Goal: Task Accomplishment & Management: Manage account settings

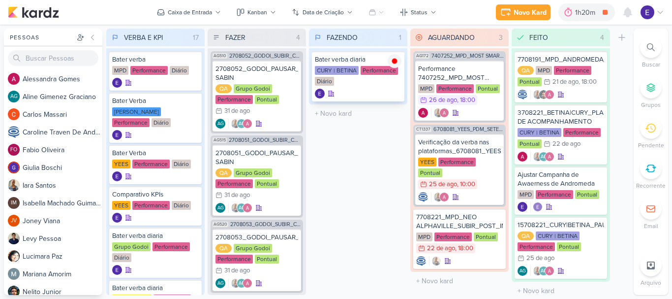
scroll to position [622, 0]
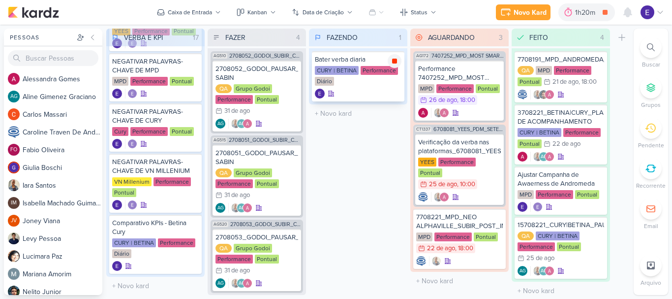
click at [399, 62] on div at bounding box center [395, 61] width 14 height 14
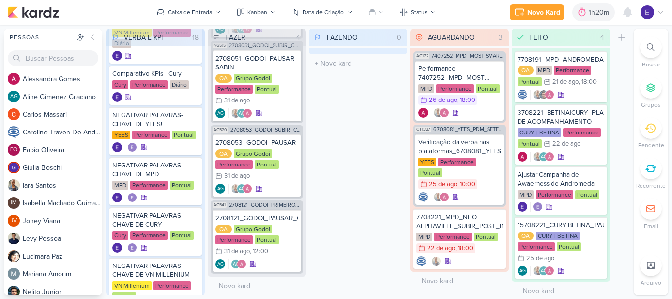
scroll to position [428, 0]
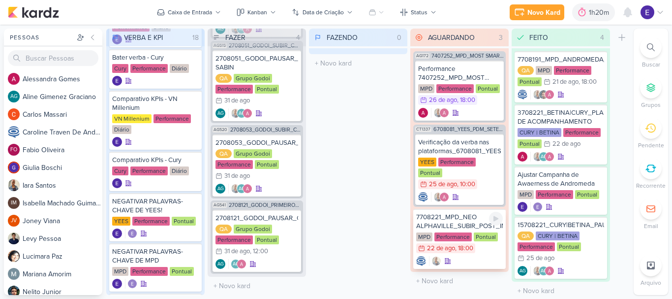
click at [453, 256] on div at bounding box center [459, 261] width 87 height 10
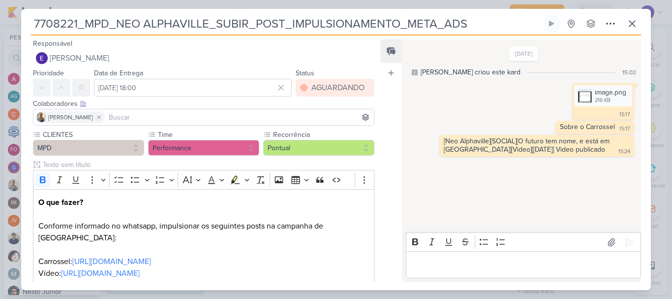
click at [182, 116] on input at bounding box center [239, 117] width 265 height 12
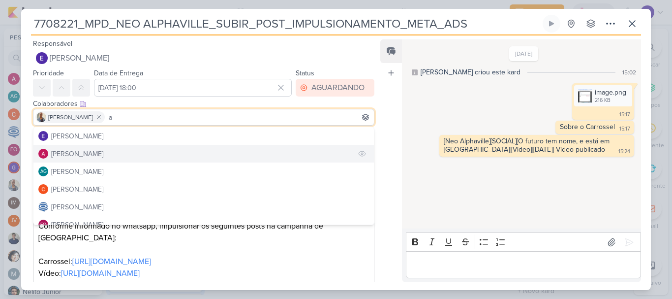
type input "a"
click at [114, 153] on button "[PERSON_NAME]" at bounding box center [203, 154] width 341 height 18
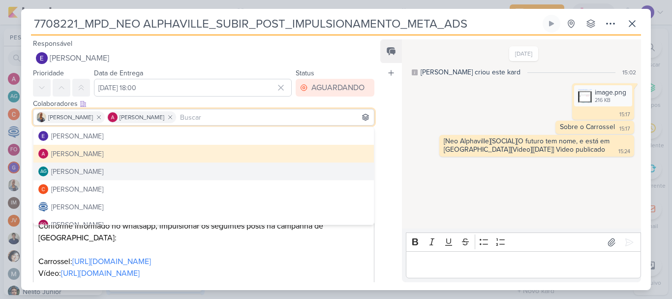
click at [387, 172] on div "Feed Atrelar email Solte o email para atrelar ao kard" at bounding box center [391, 160] width 22 height 243
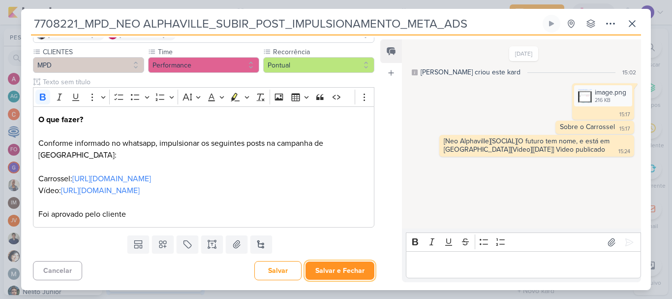
click at [347, 263] on button "Salvar e Fechar" at bounding box center [340, 270] width 69 height 18
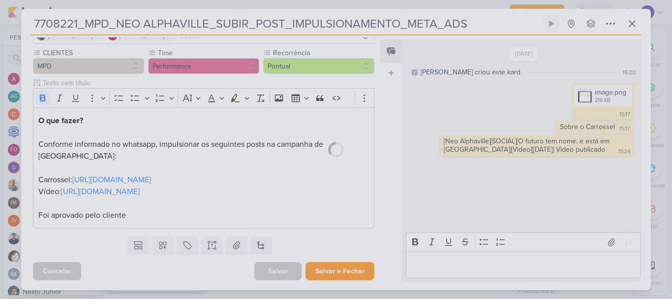
scroll to position [82, 0]
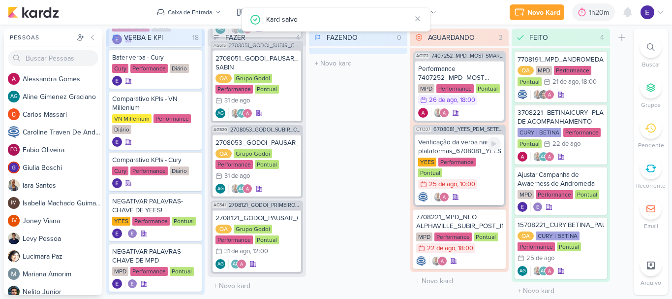
click at [475, 192] on div at bounding box center [459, 197] width 83 height 10
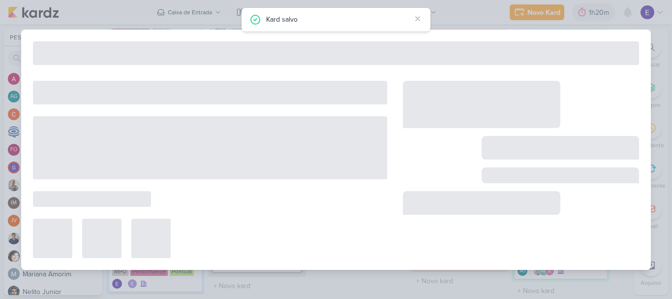
type input "Verificação da verba nas plataformas_6708081_YEES_PDM_SETEMBRO"
type input "[DATE] 10:00"
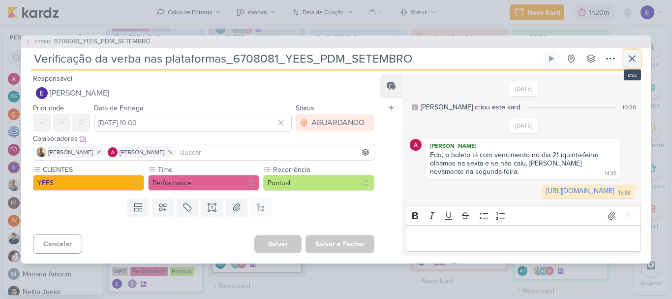
click at [638, 50] on button at bounding box center [632, 59] width 18 height 18
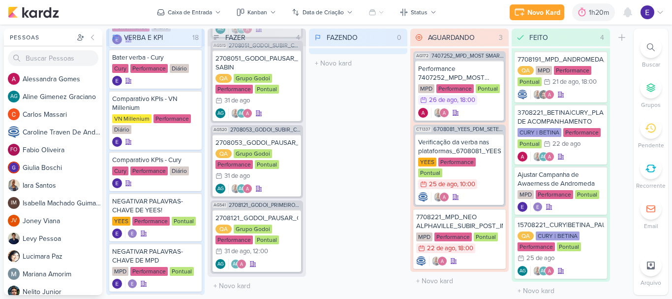
click at [387, 166] on div "FAZENDO 0 Mover Para Esquerda Mover Para Direita [GEOGRAPHIC_DATA] O título do …" at bounding box center [358, 162] width 98 height 266
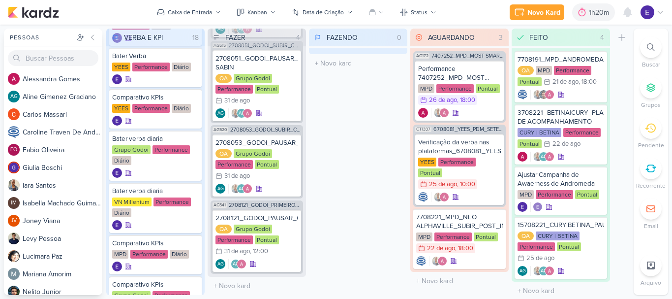
scroll to position [0, 0]
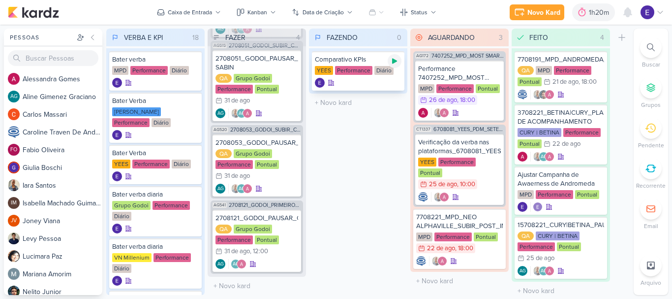
click at [397, 62] on icon at bounding box center [395, 61] width 8 height 8
click at [380, 74] on div "Diário" at bounding box center [383, 70] width 19 height 9
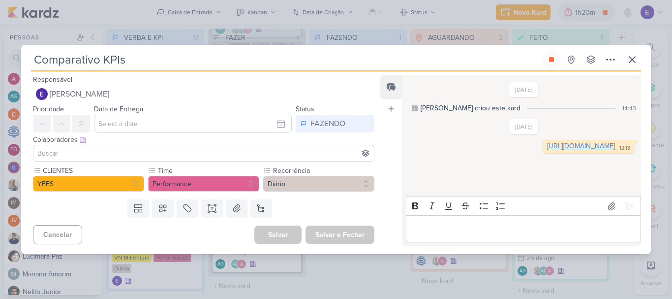
click at [547, 150] on link "[URL][DOMAIN_NAME]" at bounding box center [581, 146] width 68 height 8
click at [627, 59] on icon at bounding box center [632, 60] width 12 height 12
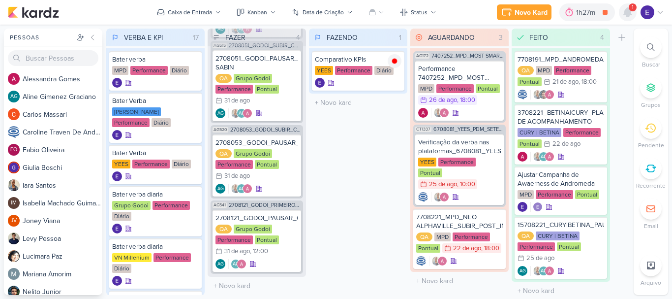
click at [627, 10] on icon at bounding box center [628, 12] width 8 height 9
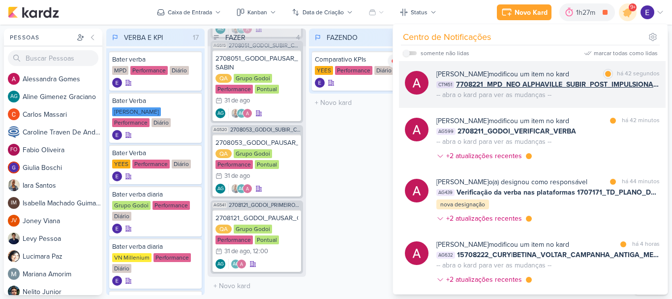
click at [652, 89] on span "7708221_MPD_NEO ALPHAVILLE_SUBIR_POST_IMPULSIONAMENTO_META_ADS" at bounding box center [558, 84] width 204 height 10
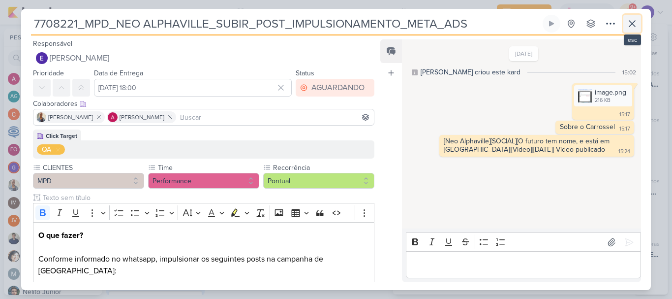
click at [629, 23] on icon at bounding box center [632, 24] width 12 height 12
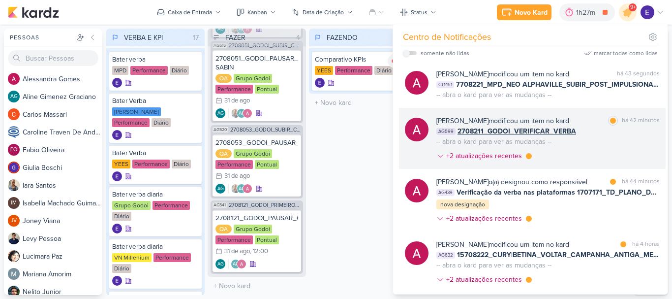
click at [644, 130] on div "AG599 2708211_GODOI_VERIFICAR_VERBA" at bounding box center [547, 131] width 223 height 10
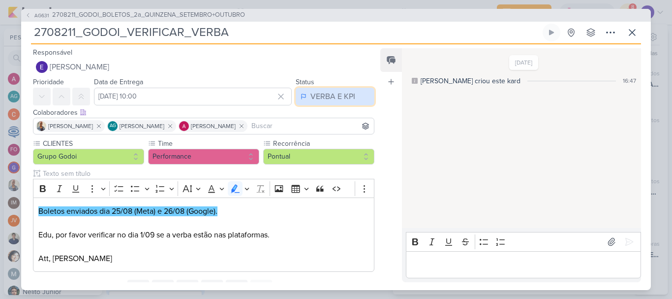
click at [329, 103] on button "VERBA E KPI" at bounding box center [335, 97] width 79 height 18
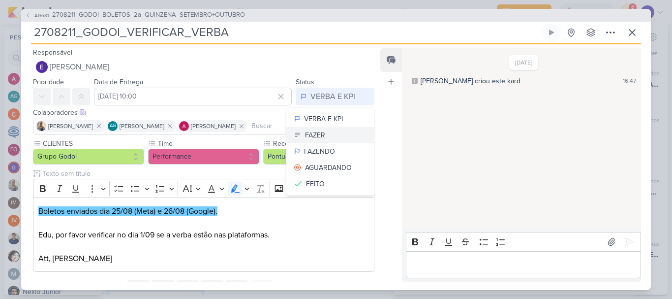
click at [330, 133] on button "FAZER" at bounding box center [330, 135] width 88 height 16
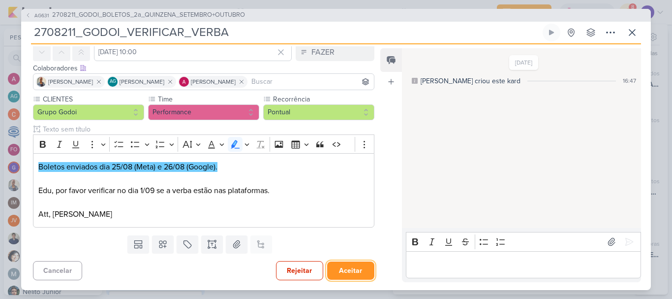
click at [344, 264] on button "Aceitar" at bounding box center [350, 270] width 47 height 18
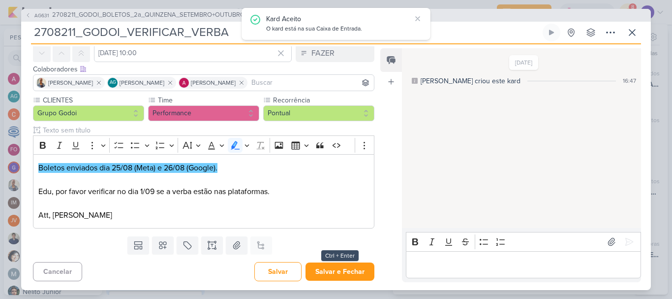
scroll to position [44, 0]
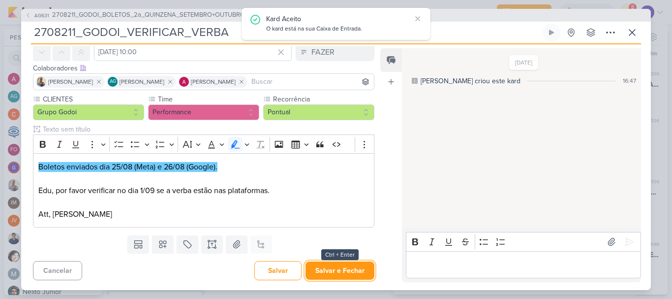
click at [344, 264] on button "Salvar e Fechar" at bounding box center [340, 270] width 69 height 18
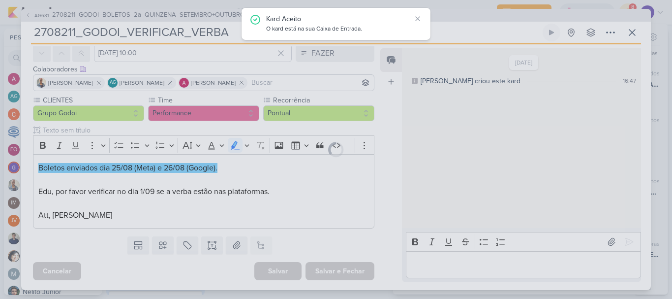
scroll to position [43, 0]
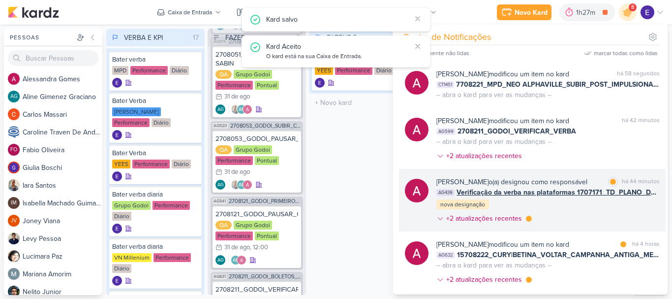
click at [608, 213] on div "[PERSON_NAME] o(a) designou como responsável marcar como lida há 44 minutos AG4…" at bounding box center [547, 202] width 223 height 51
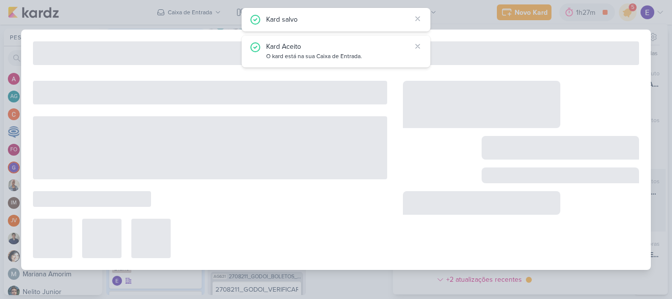
scroll to position [0, 0]
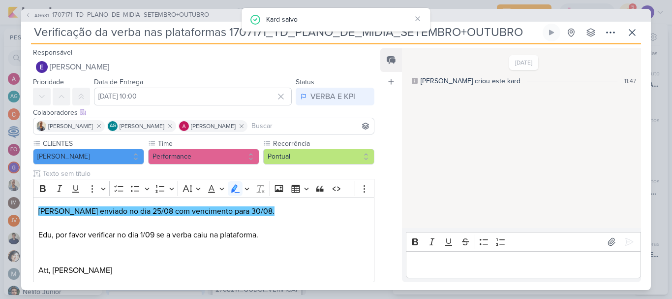
click at [415, 13] on div "Kard salvo" at bounding box center [336, 20] width 189 height 24
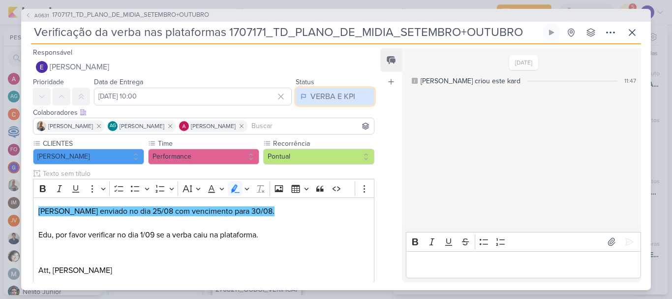
click at [332, 96] on div "VERBA E KPI" at bounding box center [332, 97] width 45 height 12
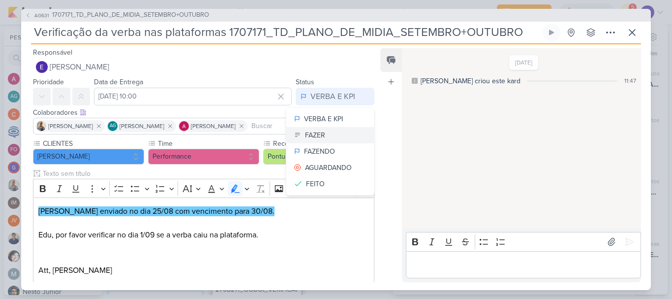
click at [331, 134] on button "FAZER" at bounding box center [330, 135] width 88 height 16
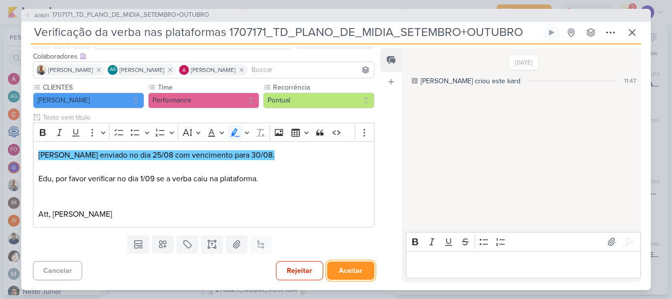
click at [345, 267] on button "Aceitar" at bounding box center [350, 270] width 47 height 18
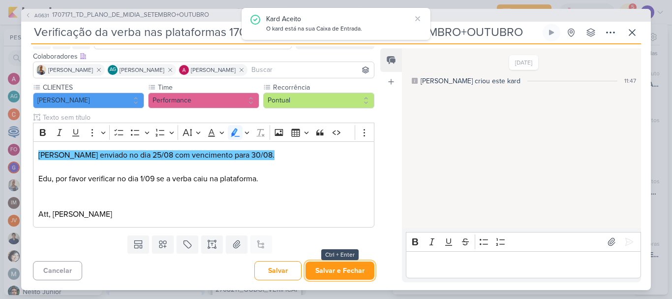
click at [345, 267] on button "Salvar e Fechar" at bounding box center [340, 270] width 69 height 18
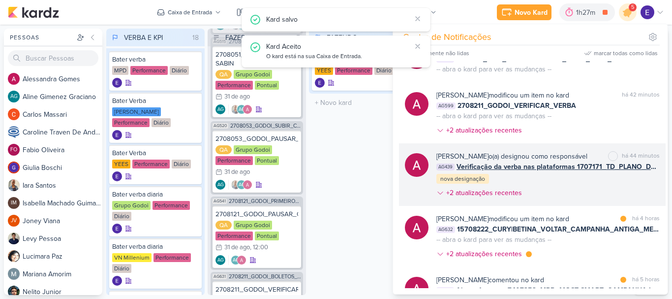
scroll to position [49, 0]
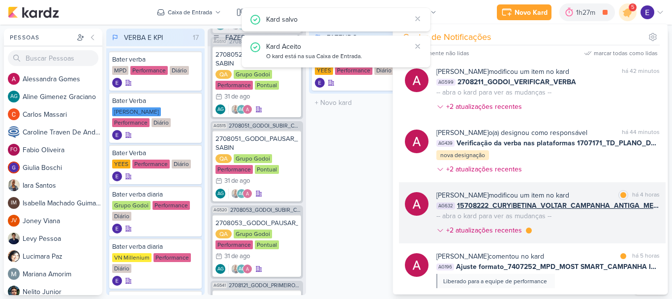
click at [630, 208] on span "15708222_CURY|BETINA_VOLTAR_CAMPANHA_ANTIGA_META" at bounding box center [558, 205] width 203 height 10
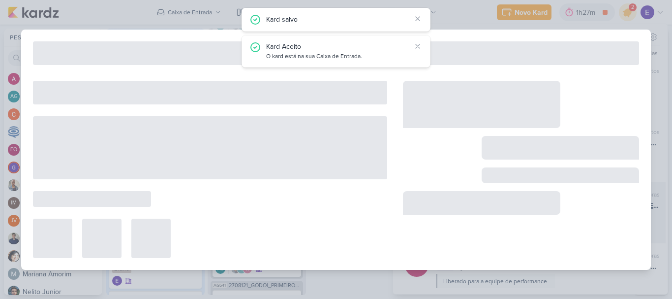
type input "15708222_CURY|BETINA_VOLTAR_CAMPANHA_ANTIGA_META"
type input "[DATE] 23:59"
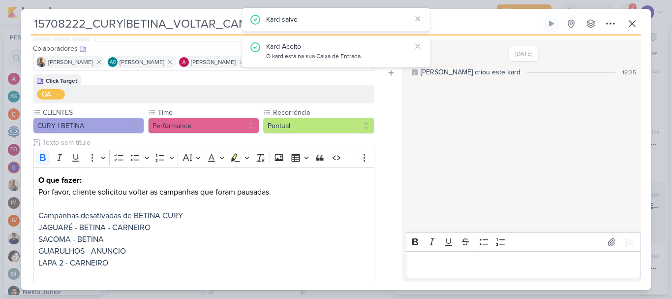
scroll to position [0, 0]
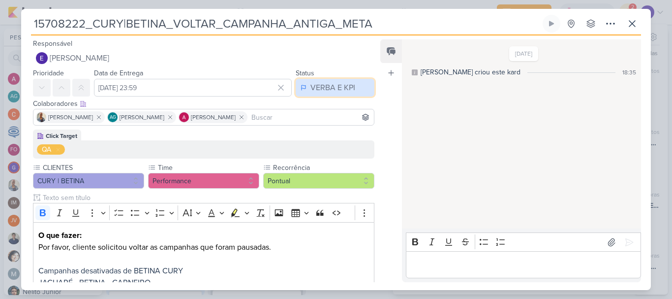
click at [321, 91] on div "VERBA E KPI" at bounding box center [332, 88] width 45 height 12
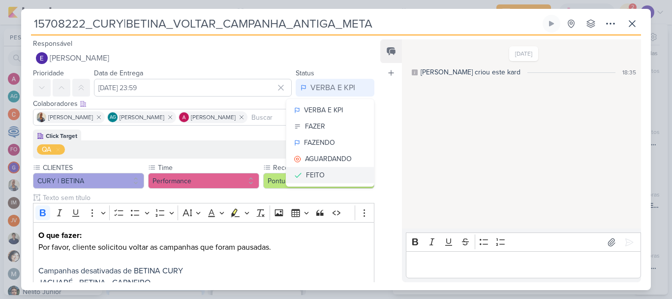
click at [322, 172] on button "FEITO" at bounding box center [330, 175] width 88 height 16
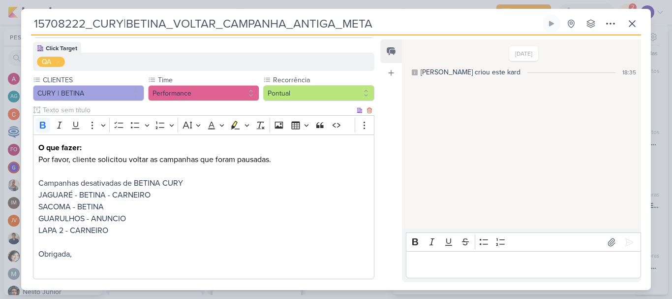
scroll to position [139, 0]
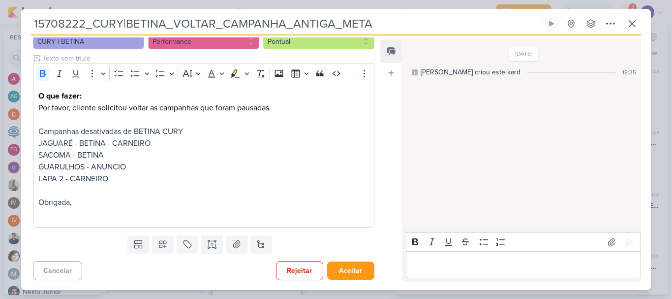
click at [429, 260] on p "Editor editing area: main" at bounding box center [523, 265] width 225 height 12
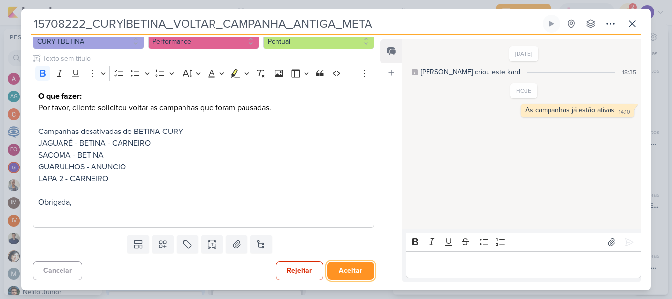
click at [361, 272] on button "Aceitar" at bounding box center [350, 270] width 47 height 18
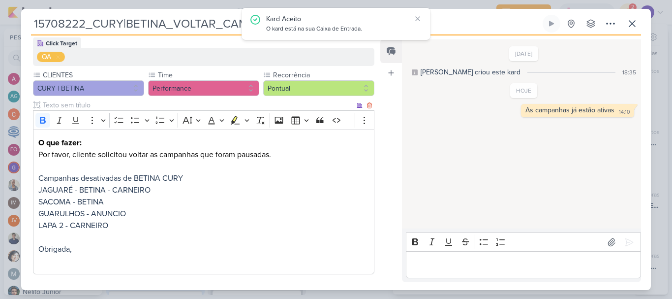
scroll to position [0, 0]
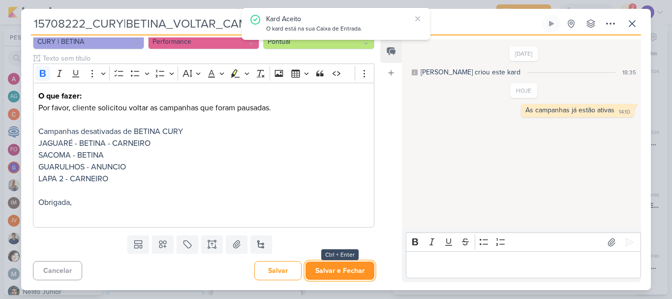
click at [345, 270] on button "Salvar e Fechar" at bounding box center [340, 270] width 69 height 18
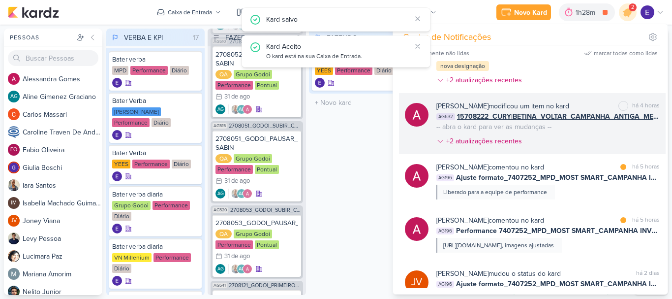
scroll to position [148, 0]
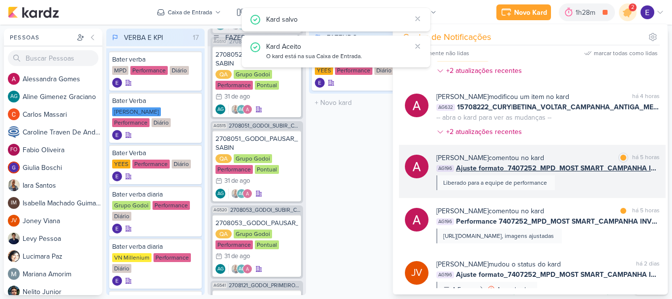
click at [637, 184] on div "[PERSON_NAME] comentou no kard marcar como lida há 5 horas AG196 Ajuste formato…" at bounding box center [547, 171] width 223 height 37
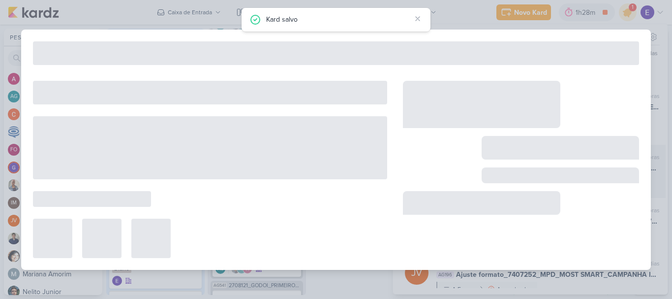
type input "Ajuste formato_7407252_MPD_MOST SMART_CAMPANHA INVESTIDORES"
type input "[DATE] 23:59"
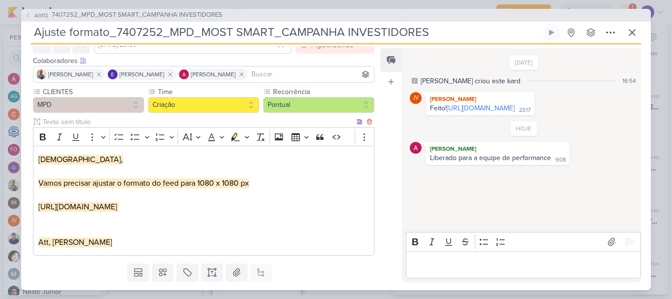
scroll to position [92, 0]
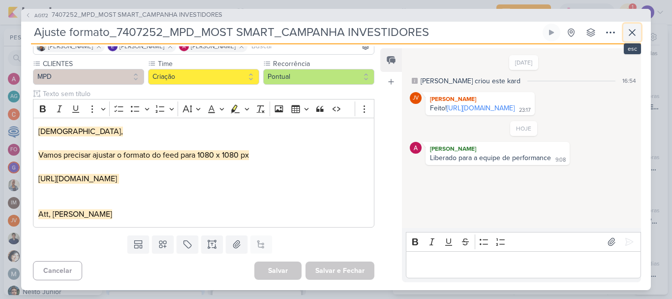
click at [637, 35] on icon at bounding box center [632, 33] width 12 height 12
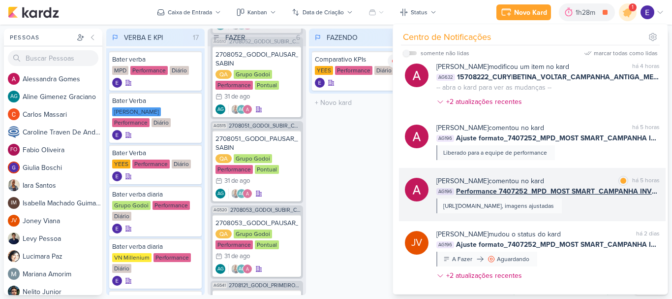
scroll to position [246, 0]
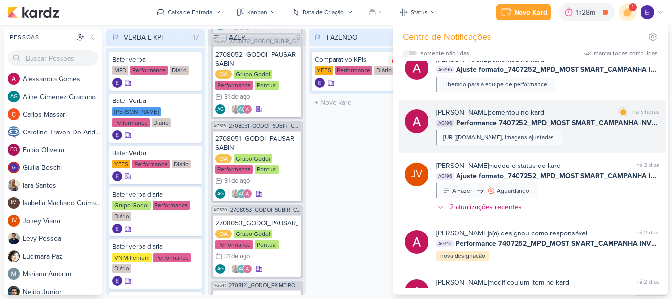
click at [554, 138] on div "[URL][DOMAIN_NAME], imagens ajustadas" at bounding box center [498, 137] width 111 height 9
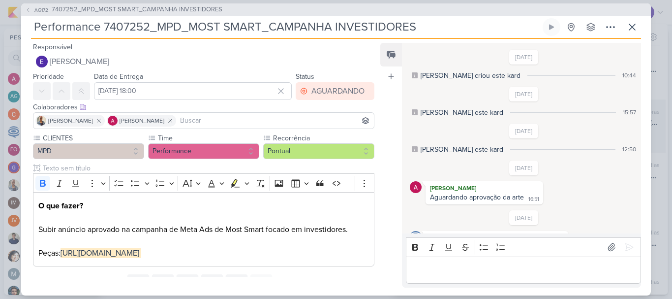
scroll to position [164, 0]
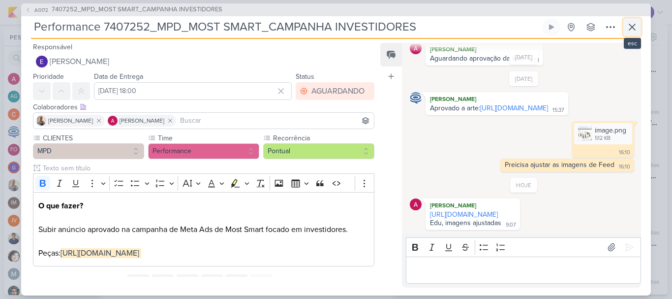
click at [629, 22] on icon at bounding box center [632, 27] width 12 height 12
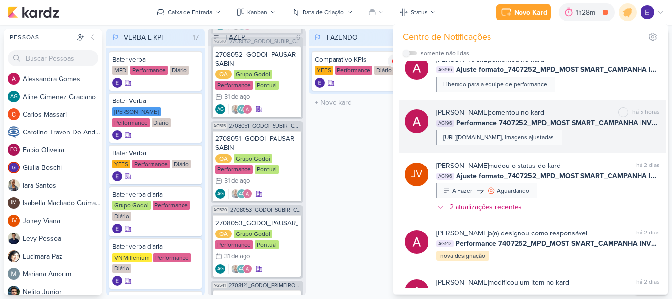
scroll to position [295, 0]
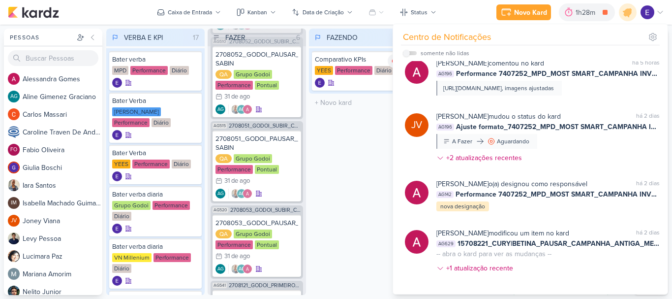
click at [356, 165] on div "FAZENDO 1 Mover Para Esquerda Mover Para Direita [GEOGRAPHIC_DATA] Comparativo …" at bounding box center [358, 162] width 98 height 266
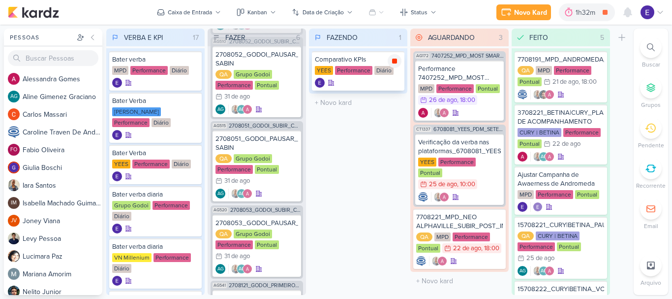
click at [394, 60] on icon at bounding box center [394, 61] width 5 height 5
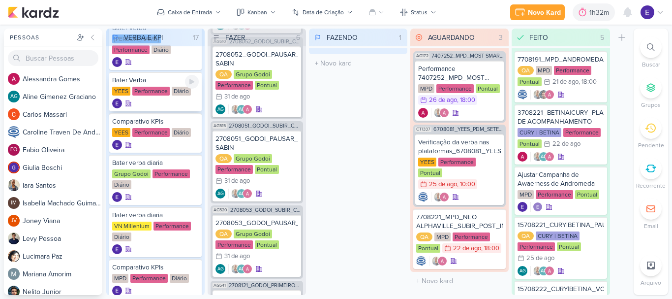
scroll to position [98, 0]
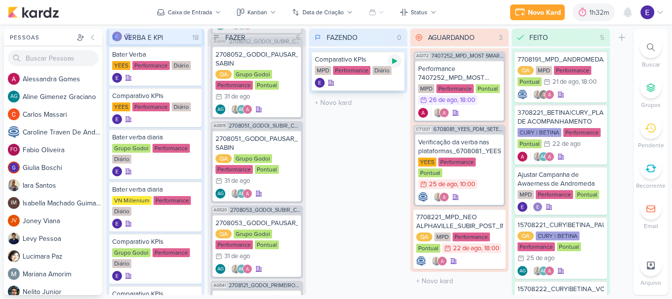
click at [392, 63] on icon at bounding box center [395, 61] width 8 height 8
click at [386, 70] on div "Diário" at bounding box center [382, 70] width 19 height 9
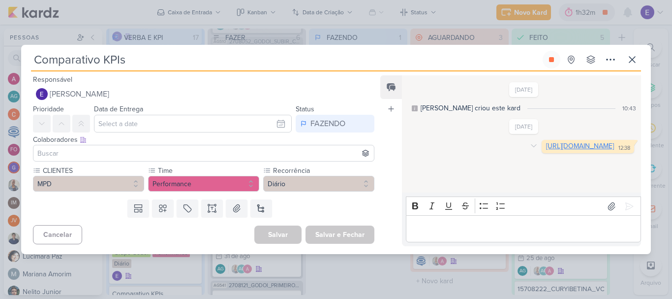
click at [546, 150] on link "[URL][DOMAIN_NAME]" at bounding box center [580, 146] width 68 height 8
click at [550, 59] on icon at bounding box center [551, 59] width 5 height 5
click at [630, 62] on icon at bounding box center [632, 60] width 6 height 6
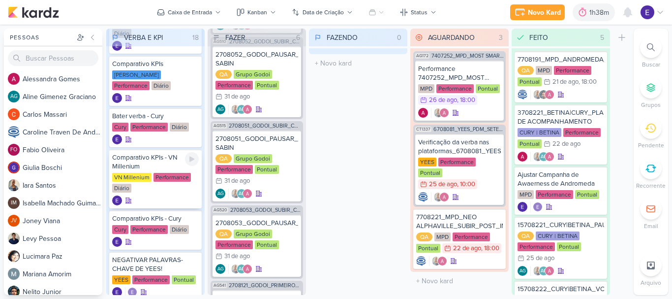
scroll to position [394, 0]
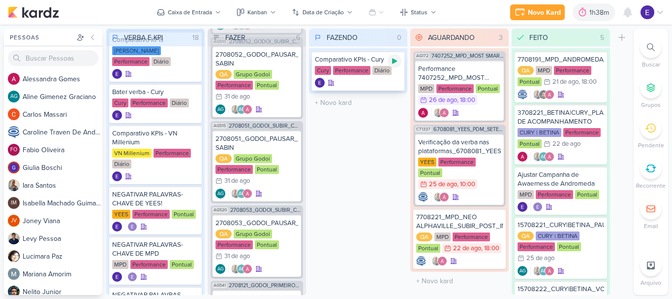
click at [397, 64] on icon at bounding box center [395, 61] width 8 height 8
click at [571, 96] on div at bounding box center [561, 95] width 87 height 10
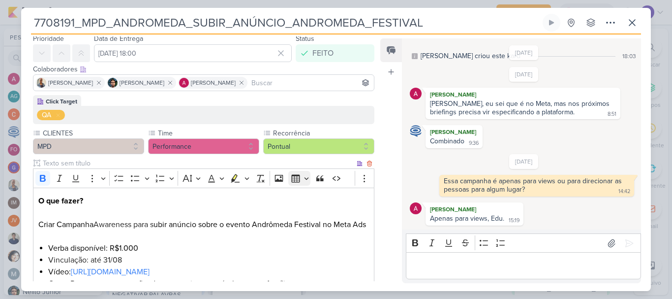
scroll to position [98, 0]
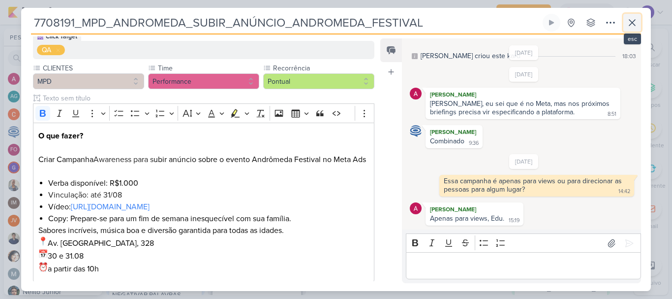
click at [632, 25] on icon at bounding box center [632, 23] width 12 height 12
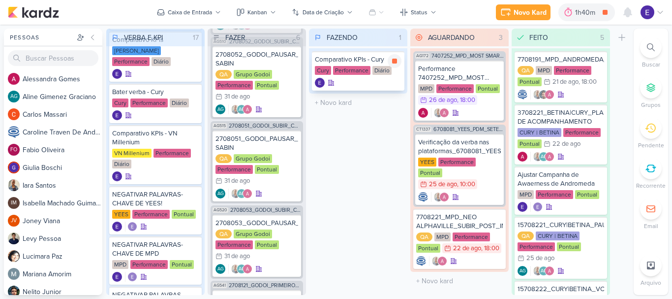
click at [359, 76] on div "Comparativo KPIs - Cury Cury Performance Diário" at bounding box center [358, 70] width 93 height 39
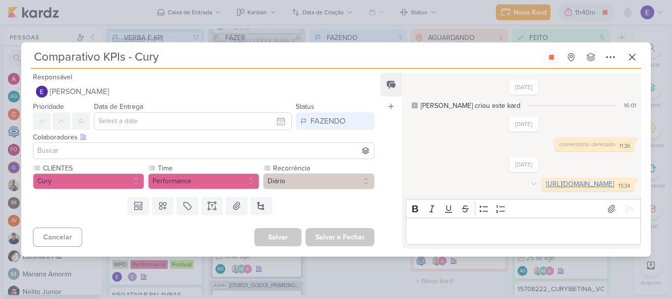
click at [546, 186] on link "[URL][DOMAIN_NAME]" at bounding box center [580, 184] width 68 height 8
click at [548, 54] on button at bounding box center [552, 57] width 18 height 18
click at [632, 54] on icon at bounding box center [632, 57] width 6 height 6
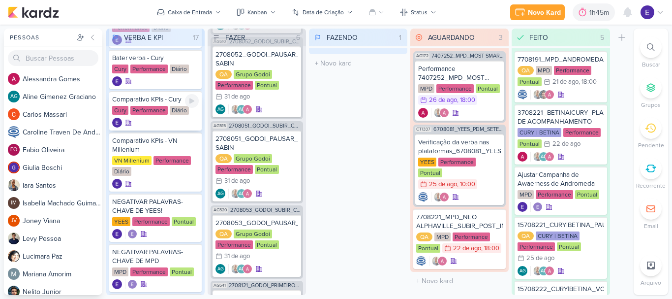
scroll to position [443, 0]
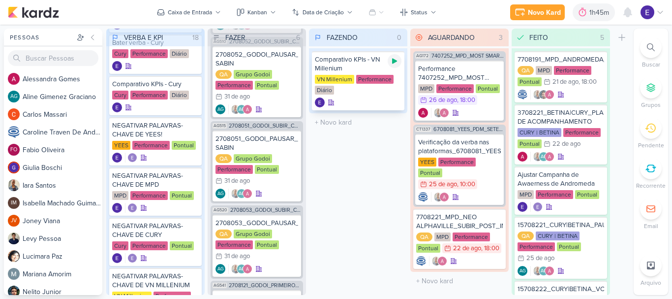
click at [397, 61] on icon at bounding box center [394, 61] width 5 height 5
click at [373, 108] on div "Comparativo KPIs - VN Millenium VN Millenium Performance Diário" at bounding box center [358, 80] width 93 height 59
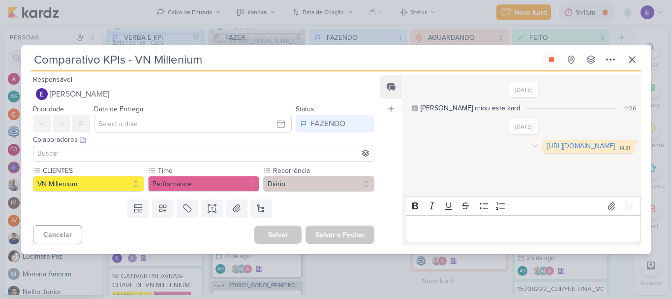
click at [547, 150] on link "[URL][DOMAIN_NAME]" at bounding box center [581, 146] width 68 height 8
click at [548, 62] on icon at bounding box center [552, 60] width 8 height 8
click at [636, 57] on icon at bounding box center [632, 60] width 12 height 12
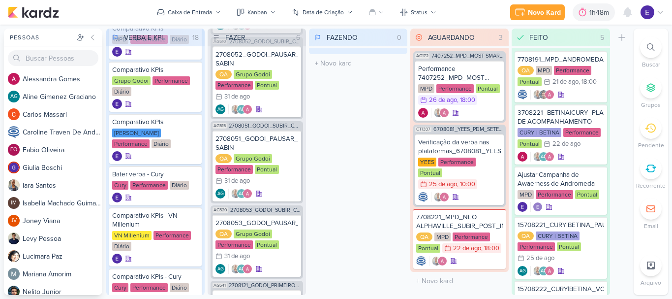
scroll to position [295, 0]
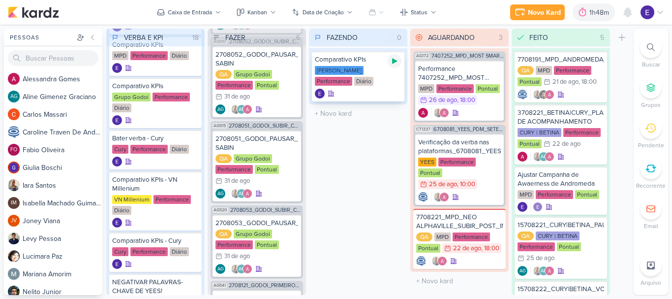
click at [389, 61] on div at bounding box center [395, 61] width 14 height 14
click at [384, 82] on div "[PERSON_NAME] Performance Diário" at bounding box center [358, 76] width 87 height 21
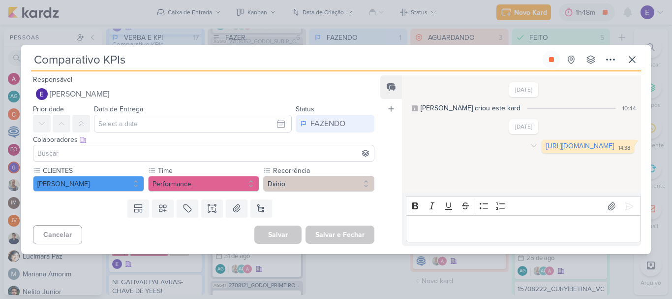
click at [546, 150] on link "[URL][DOMAIN_NAME]" at bounding box center [580, 146] width 68 height 8
click at [551, 62] on icon at bounding box center [551, 59] width 5 height 5
click at [631, 57] on icon at bounding box center [632, 60] width 12 height 12
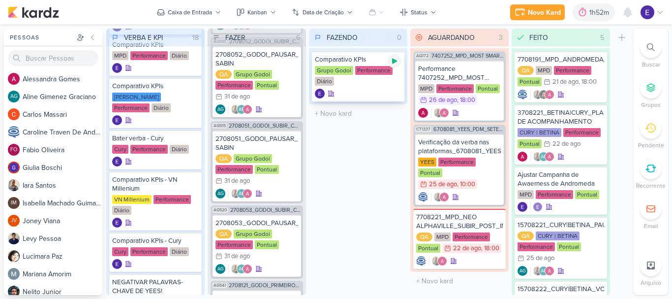
click at [396, 58] on icon at bounding box center [395, 61] width 8 height 8
click at [389, 87] on div "Comparativo KPIs Grupo Godoi Performance Diário" at bounding box center [358, 76] width 93 height 50
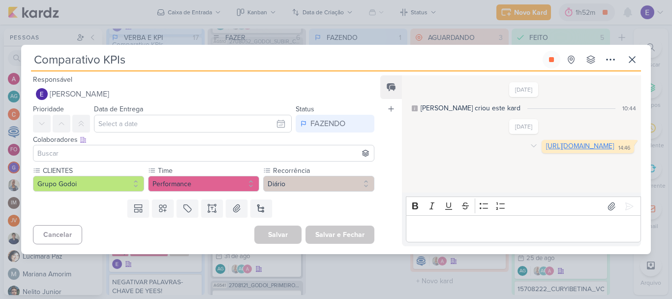
click at [546, 150] on link "[URL][DOMAIN_NAME]" at bounding box center [580, 146] width 68 height 8
click at [552, 61] on icon at bounding box center [551, 59] width 5 height 5
click at [627, 62] on icon at bounding box center [632, 60] width 12 height 12
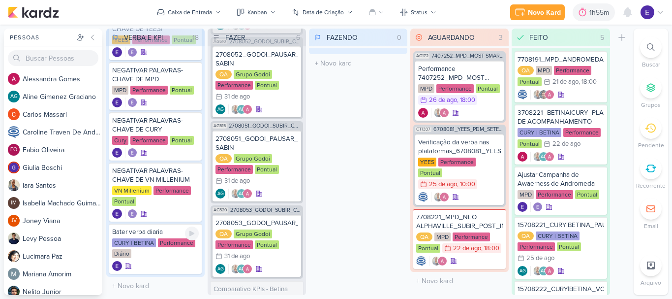
scroll to position [613, 0]
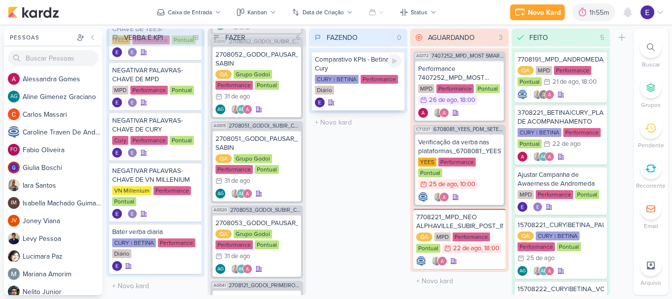
click at [363, 93] on div "CURY | BETINA Performance Diário" at bounding box center [358, 85] width 87 height 21
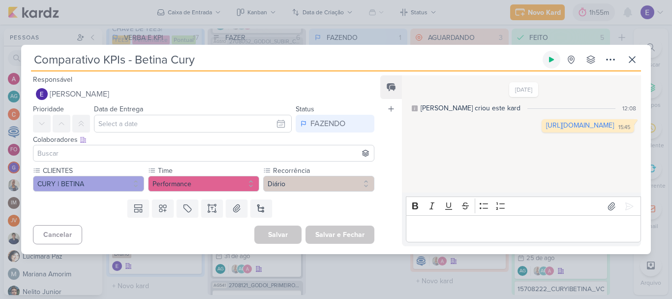
click at [552, 62] on icon at bounding box center [552, 60] width 8 height 8
click at [546, 124] on link "[URL][DOMAIN_NAME]" at bounding box center [580, 125] width 68 height 8
click at [552, 61] on icon at bounding box center [551, 59] width 5 height 5
click at [626, 60] on icon at bounding box center [632, 60] width 12 height 12
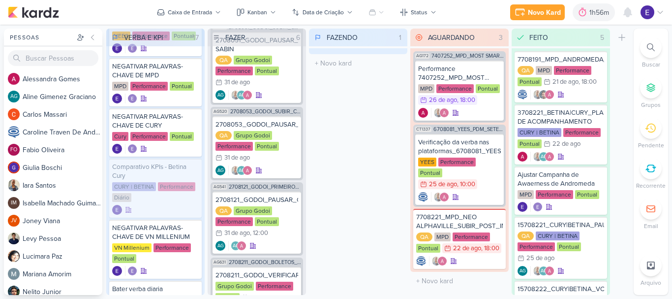
scroll to position [674, 0]
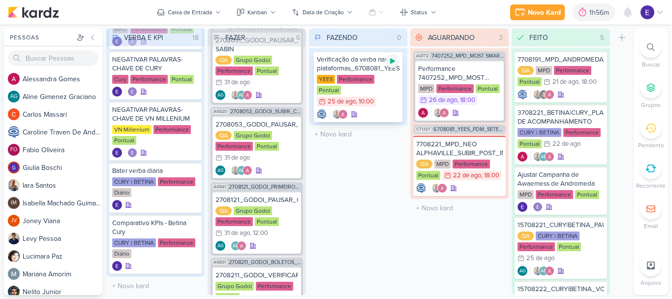
click at [389, 64] on icon at bounding box center [393, 61] width 8 height 8
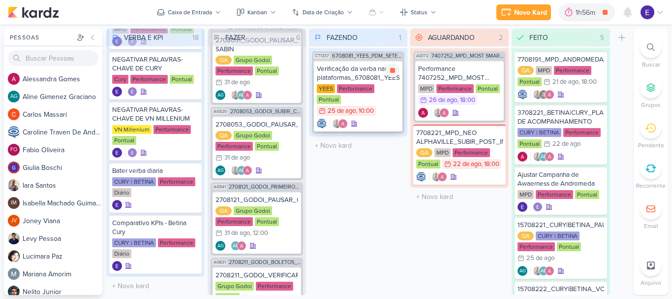
click at [387, 98] on div "YEES Performance Pontual 25/8 [DATE] 10:00" at bounding box center [358, 100] width 83 height 32
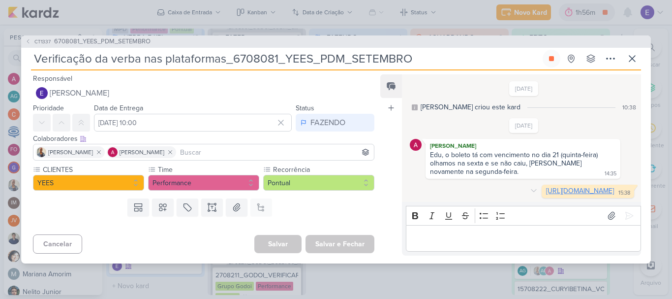
click at [546, 186] on link "[URL][DOMAIN_NAME]" at bounding box center [580, 190] width 68 height 8
click at [470, 244] on p "Editor editing area: main" at bounding box center [523, 238] width 225 height 12
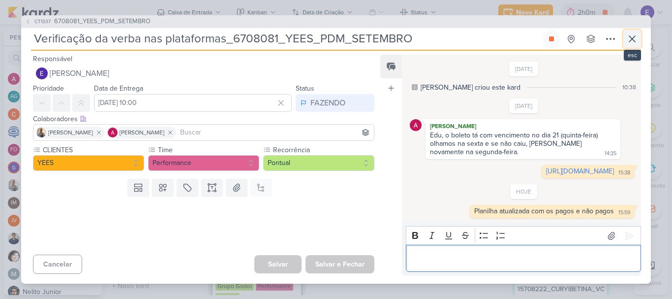
click at [634, 34] on icon at bounding box center [632, 39] width 12 height 12
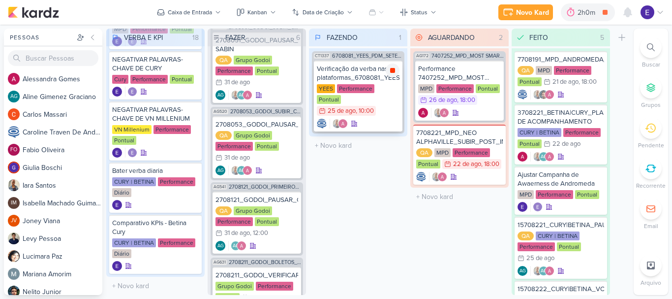
click at [390, 69] on icon at bounding box center [392, 70] width 5 height 5
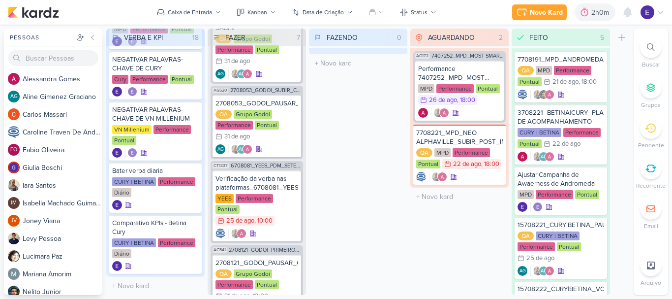
scroll to position [310, 0]
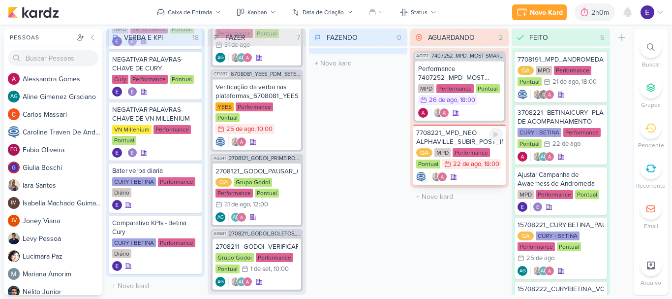
click at [482, 176] on div at bounding box center [459, 177] width 87 height 10
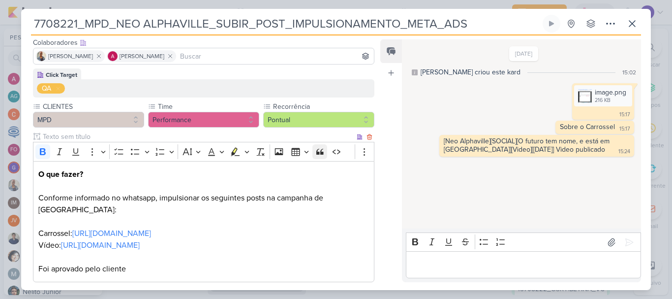
scroll to position [0, 0]
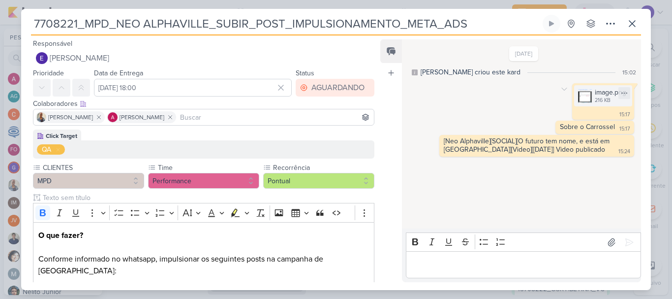
click at [580, 101] on img at bounding box center [585, 96] width 14 height 14
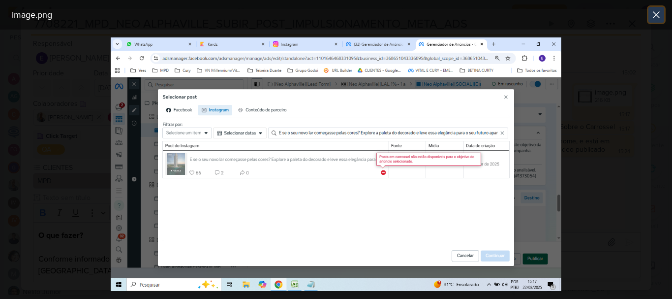
click at [662, 14] on icon at bounding box center [657, 15] width 12 height 12
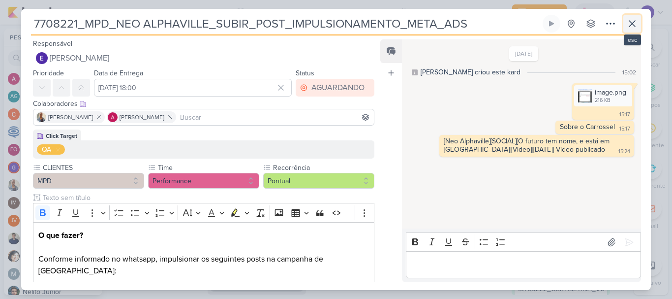
click at [636, 22] on icon at bounding box center [632, 24] width 12 height 12
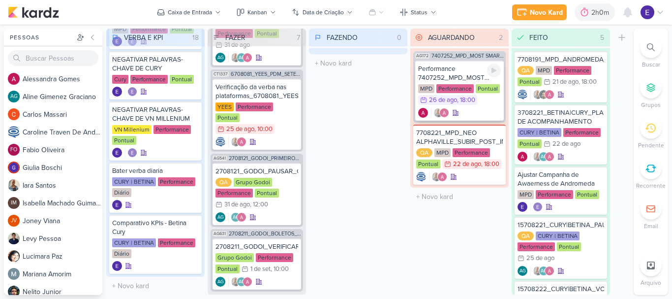
click at [474, 109] on div at bounding box center [459, 113] width 83 height 10
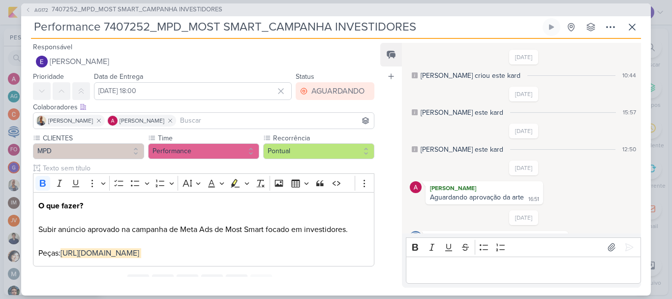
scroll to position [164, 0]
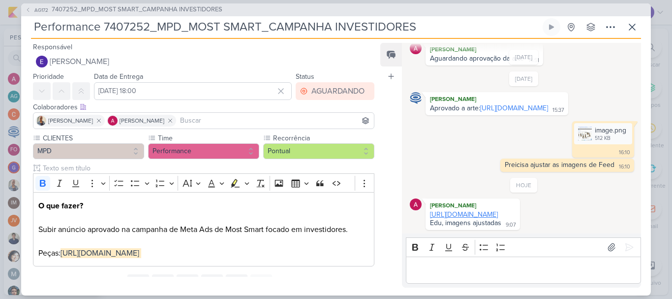
click at [498, 210] on link "[URL][DOMAIN_NAME]" at bounding box center [464, 214] width 68 height 8
click at [633, 31] on icon at bounding box center [632, 27] width 12 height 12
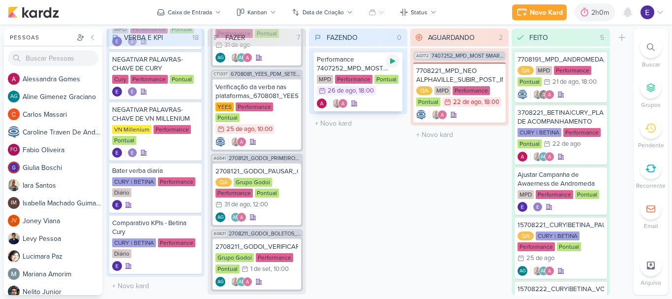
click at [388, 61] on div at bounding box center [393, 61] width 14 height 14
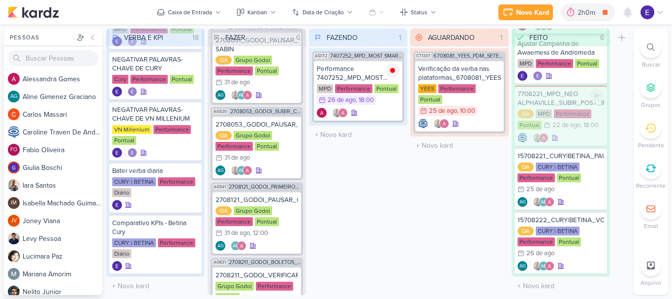
scroll to position [73, 0]
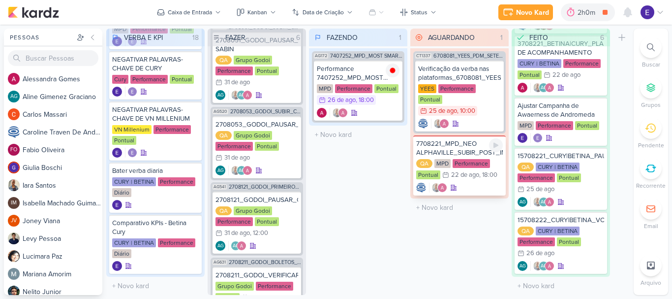
click at [468, 183] on div at bounding box center [459, 188] width 87 height 10
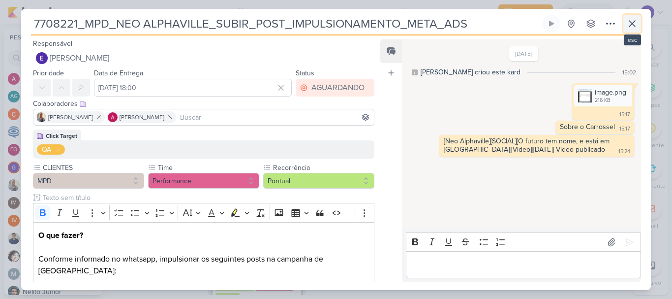
click at [636, 24] on icon at bounding box center [632, 24] width 12 height 12
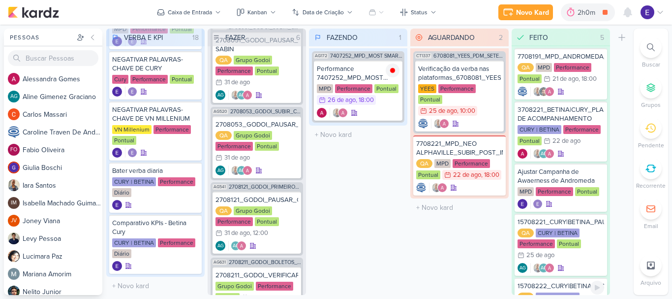
scroll to position [0, 0]
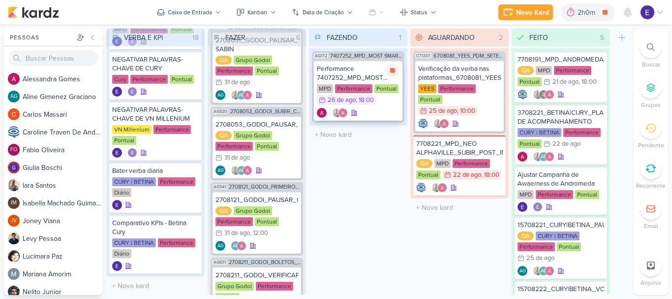
click at [368, 107] on div "Performance 7407252_MPD_MOST SMART_CAMPANHA INVESTIDORES MPD Performance Pontua…" at bounding box center [358, 91] width 89 height 60
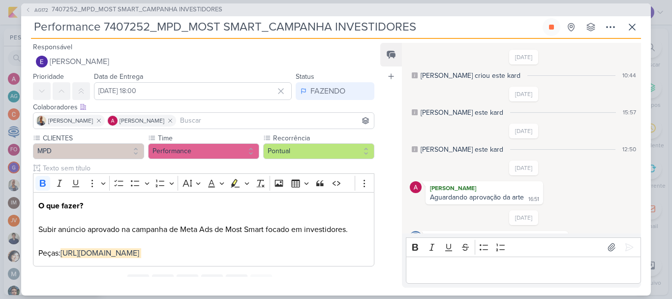
scroll to position [164, 0]
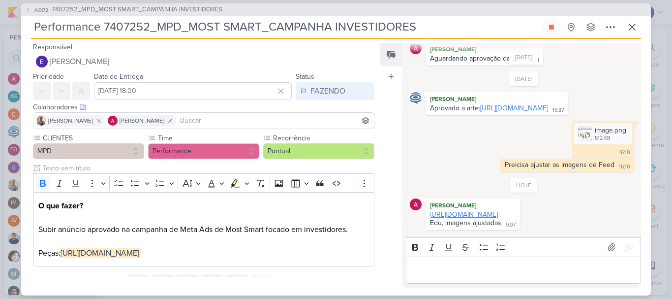
click at [498, 216] on link "[URL][DOMAIN_NAME]" at bounding box center [464, 214] width 68 height 8
click at [589, 128] on div "image.png 512 KB" at bounding box center [603, 133] width 58 height 21
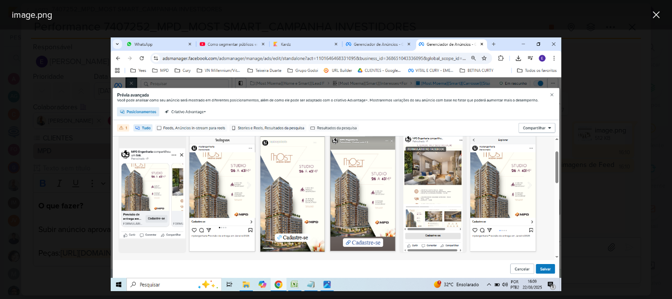
click at [311, 152] on img at bounding box center [336, 163] width 451 height 253
click at [424, 129] on img at bounding box center [336, 163] width 451 height 253
click at [653, 12] on icon at bounding box center [657, 15] width 12 height 12
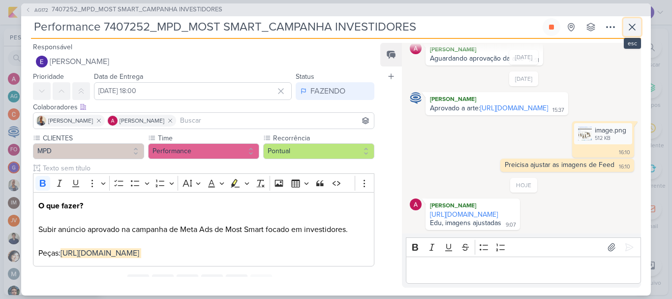
click at [637, 27] on icon at bounding box center [632, 27] width 12 height 12
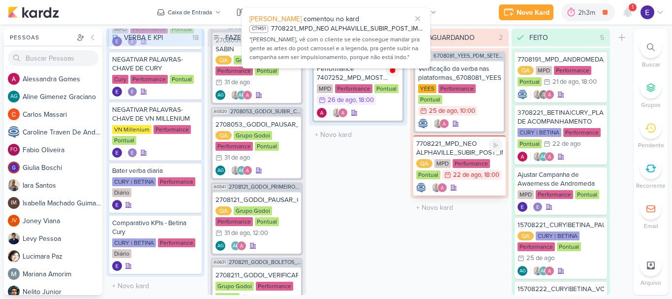
click at [480, 170] on div "7708221_MPD_NEO ALPHAVILLE_SUBIR_POST_IMPULSIONAMENTO_META_ADS QA MPD Performan…" at bounding box center [459, 165] width 93 height 60
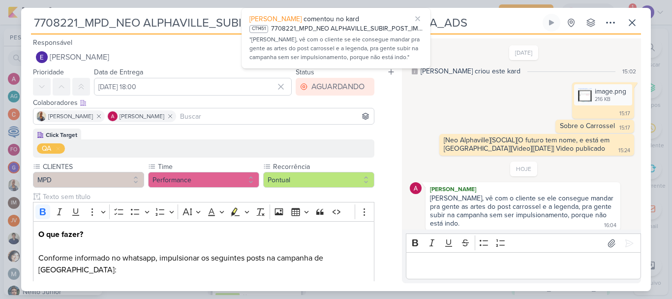
scroll to position [5, 0]
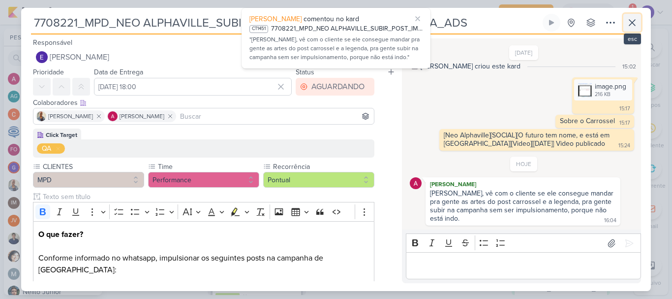
click at [627, 24] on icon at bounding box center [632, 23] width 12 height 12
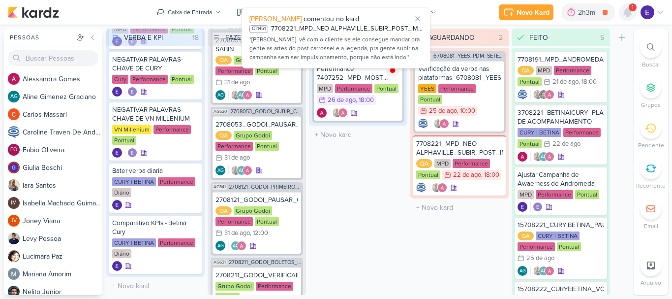
click at [631, 15] on icon at bounding box center [628, 12] width 8 height 9
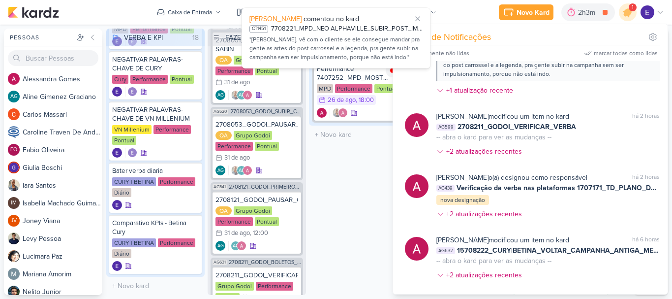
scroll to position [0, 0]
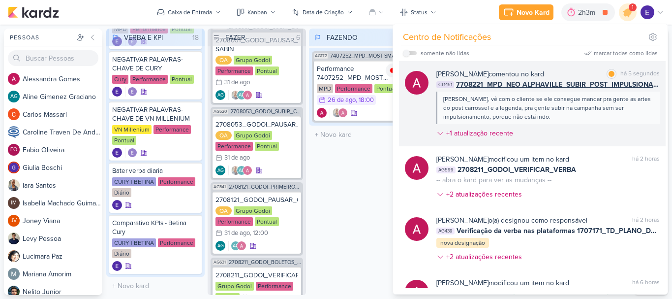
click at [609, 109] on div "[PERSON_NAME], vê com o cliente se ele consegue mandar pra gente as artes do po…" at bounding box center [547, 107] width 209 height 27
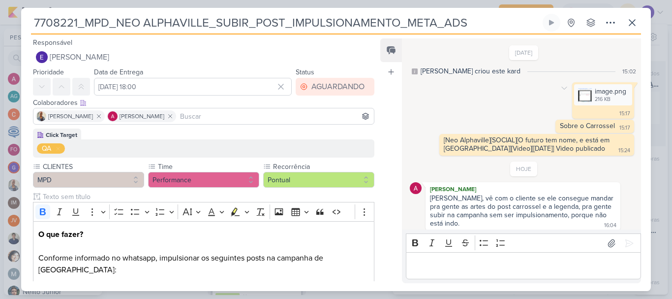
scroll to position [5, 0]
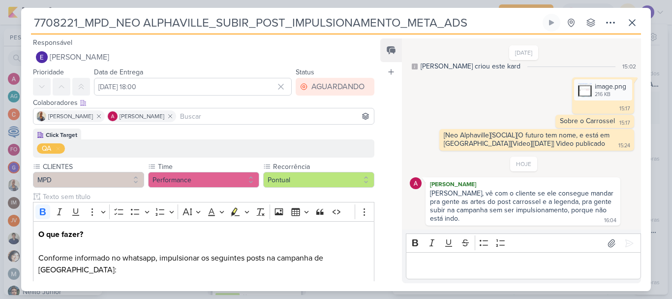
click at [213, 117] on input at bounding box center [275, 116] width 194 height 12
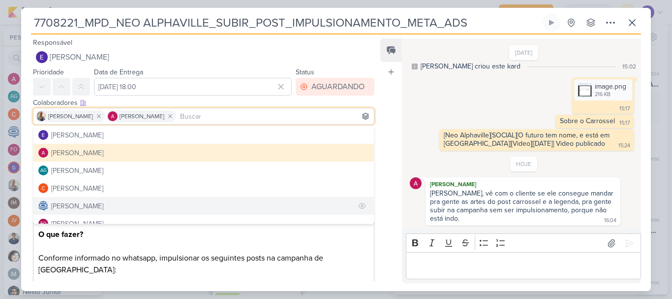
click at [103, 204] on div "[PERSON_NAME]" at bounding box center [77, 206] width 52 height 10
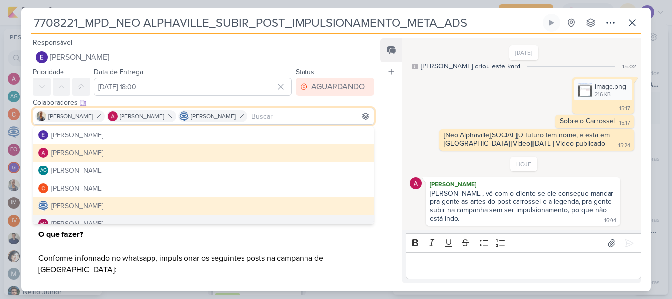
click at [382, 228] on div "Feed Atrelar email Solte o email para atrelar ao kard" at bounding box center [391, 160] width 22 height 245
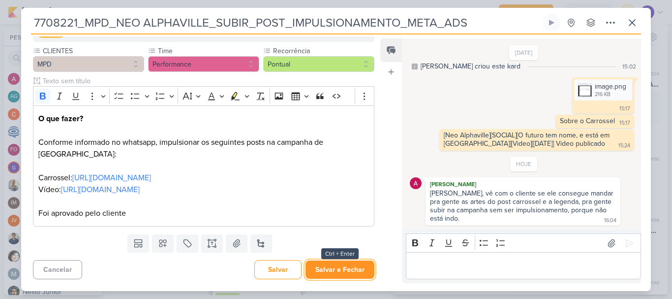
click at [342, 264] on button "Salvar e Fechar" at bounding box center [340, 269] width 69 height 18
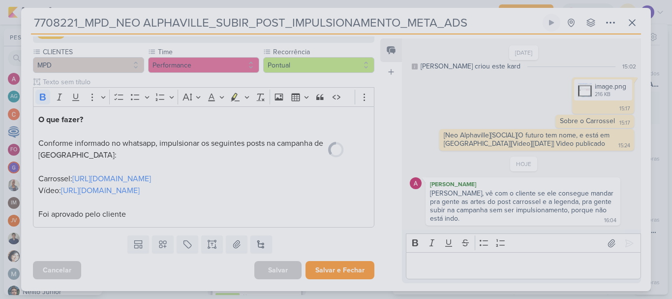
scroll to position [115, 0]
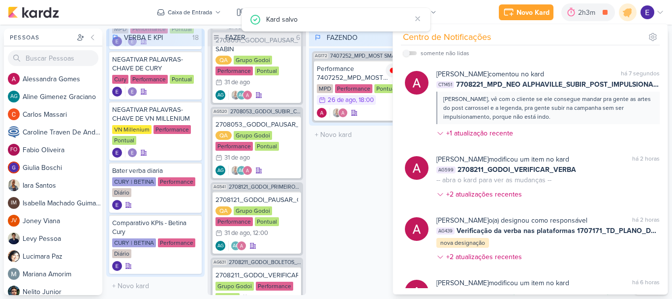
click at [381, 209] on div "FAZENDO 1 Mover Para Esquerda Mover Para Direita [GEOGRAPHIC_DATA] AG172 740725…" at bounding box center [358, 162] width 98 height 266
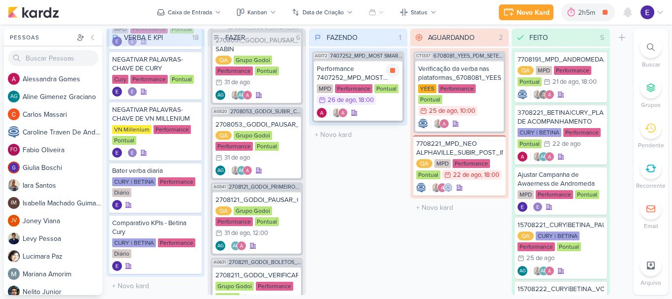
click at [389, 114] on div at bounding box center [358, 113] width 83 height 10
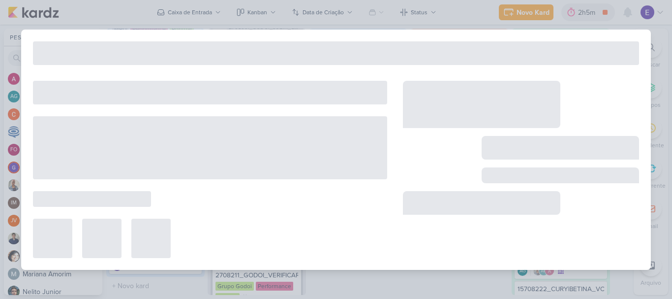
type input "Performance 7407252_MPD_MOST SMART_CAMPANHA INVESTIDORES"
type input "[DATE] 18:00"
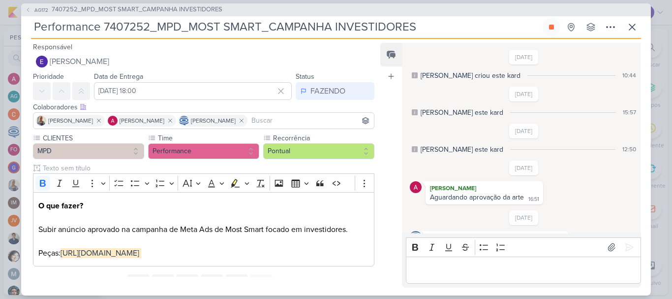
scroll to position [164, 0]
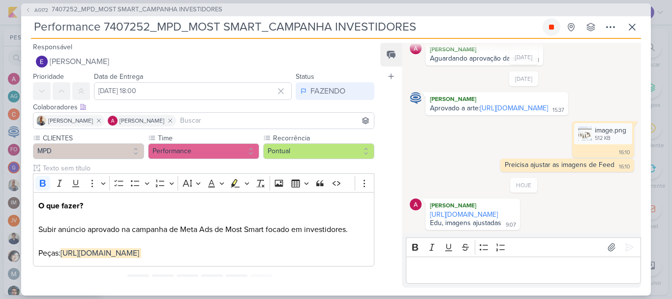
click at [549, 26] on icon at bounding box center [551, 27] width 5 height 5
click at [315, 96] on div "FAZENDO" at bounding box center [327, 91] width 35 height 12
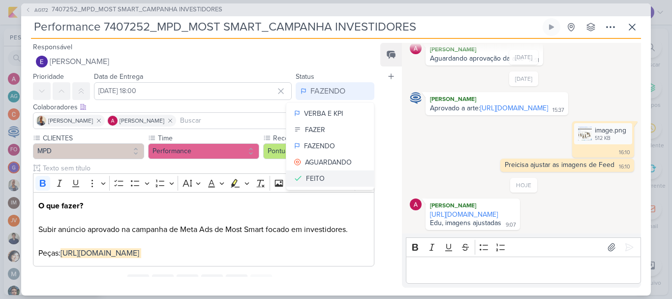
click at [317, 171] on button "FEITO" at bounding box center [330, 178] width 88 height 16
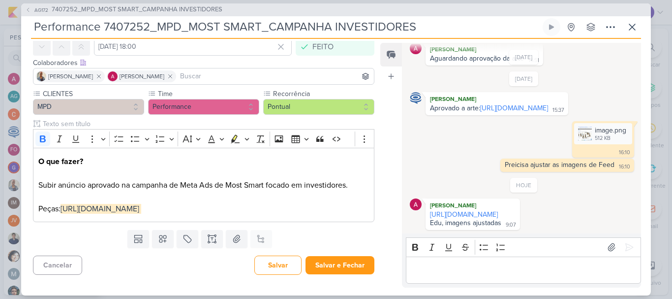
scroll to position [56, 0]
click at [349, 267] on button "Salvar e Fechar" at bounding box center [340, 265] width 69 height 18
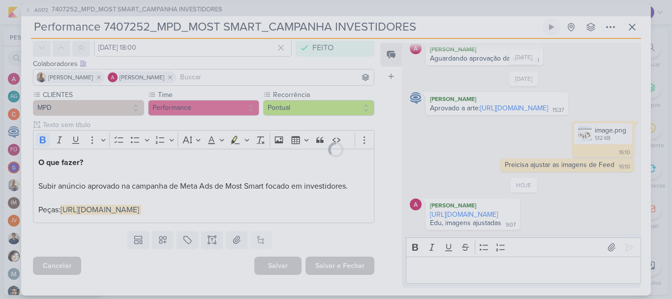
scroll to position [55, 0]
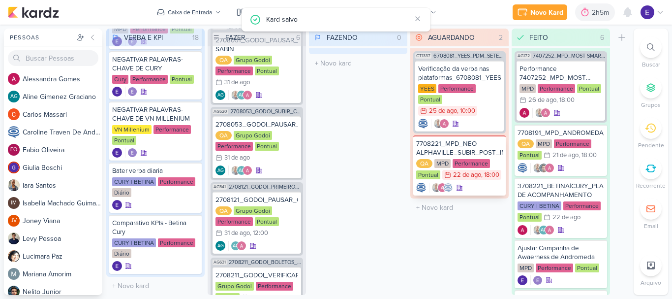
click at [461, 183] on div at bounding box center [439, 188] width 47 height 10
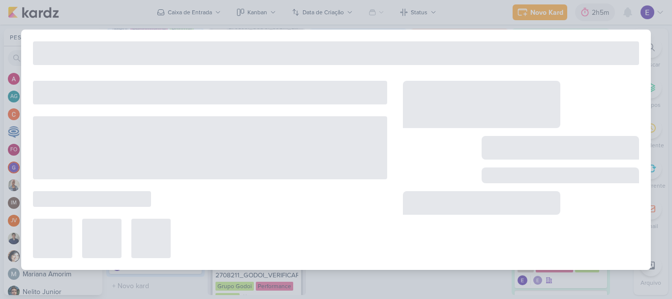
type input "7708221_MPD_NEO ALPHAVILLE_SUBIR_POST_IMPULSIONAMENTO_META_ADS"
type input "[DATE] 18:00"
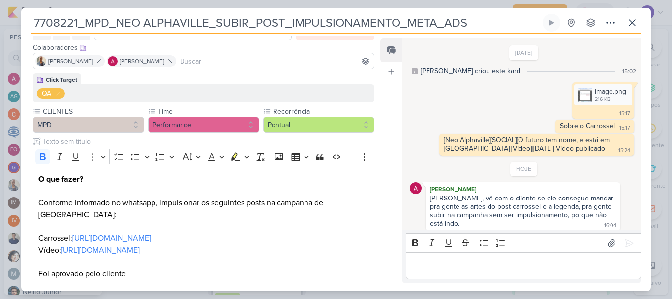
scroll to position [5, 0]
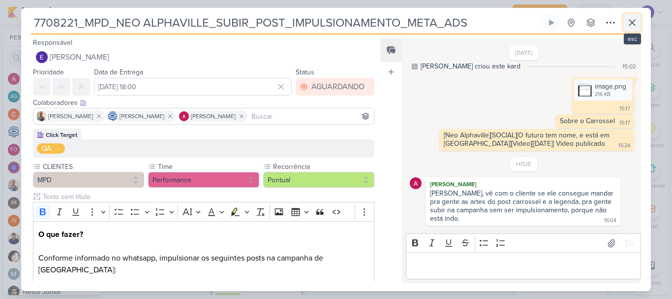
click at [637, 21] on icon at bounding box center [632, 23] width 12 height 12
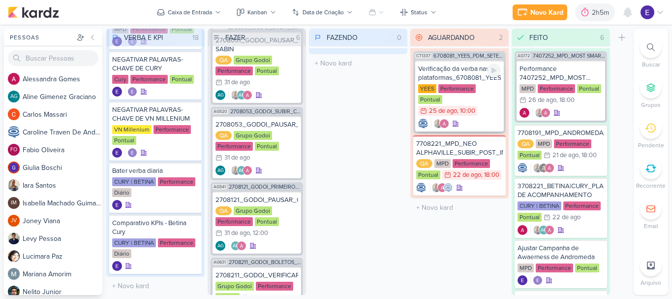
click at [490, 119] on div at bounding box center [459, 124] width 83 height 10
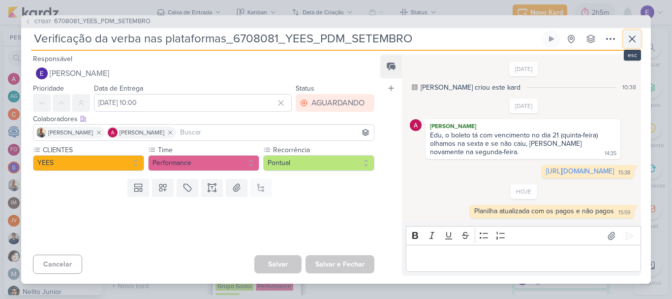
click at [634, 30] on button at bounding box center [632, 39] width 18 height 18
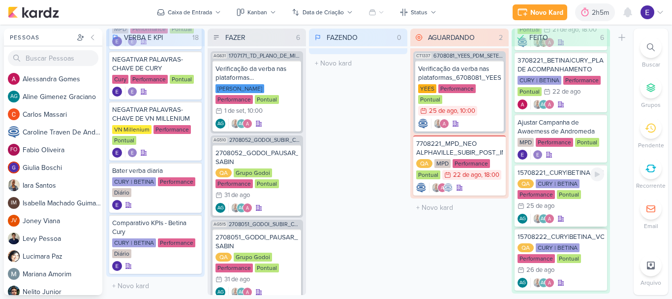
scroll to position [146, 0]
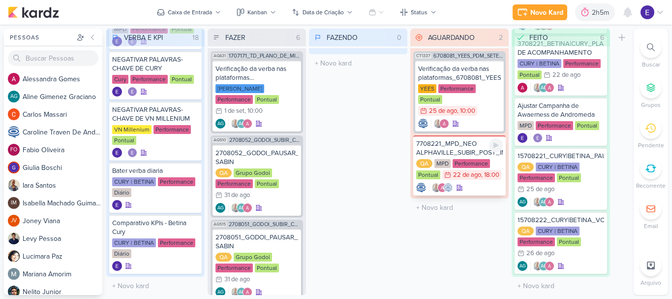
click at [478, 183] on div at bounding box center [459, 188] width 87 height 10
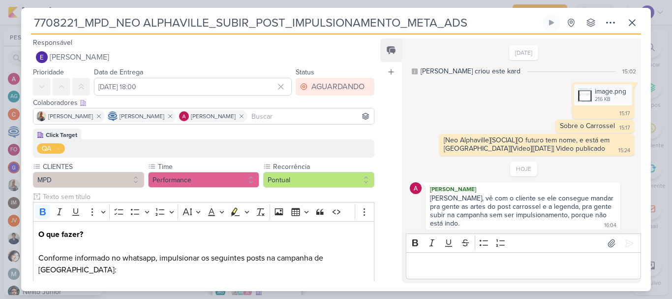
scroll to position [5, 0]
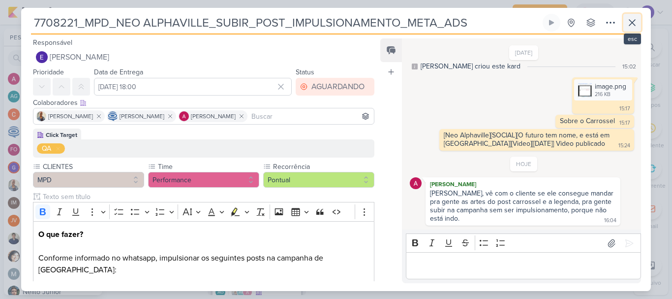
click at [633, 25] on icon at bounding box center [632, 23] width 12 height 12
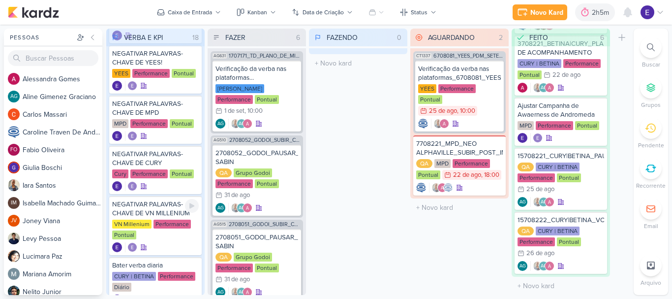
scroll to position [527, 0]
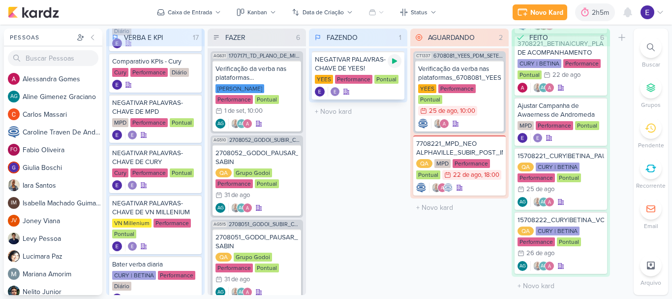
click at [390, 64] on div at bounding box center [395, 61] width 14 height 14
click at [270, 82] on div "Verificação da verba nas plataformas 1707171_TD_PLANO_DE_MIDIA_SETEMBRO+OUTUBRO…" at bounding box center [257, 96] width 89 height 71
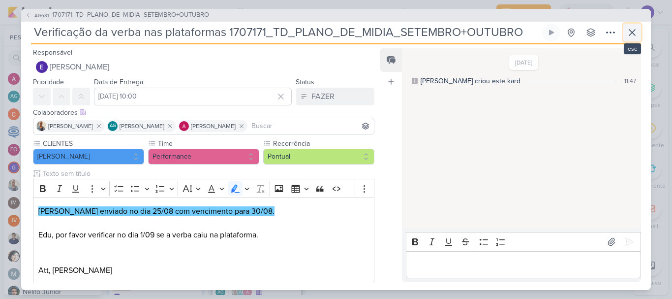
click at [634, 30] on icon at bounding box center [632, 33] width 6 height 6
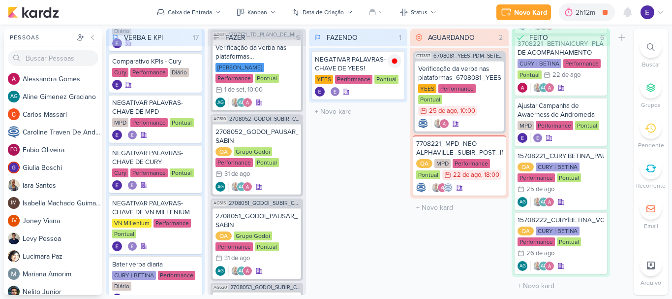
scroll to position [0, 0]
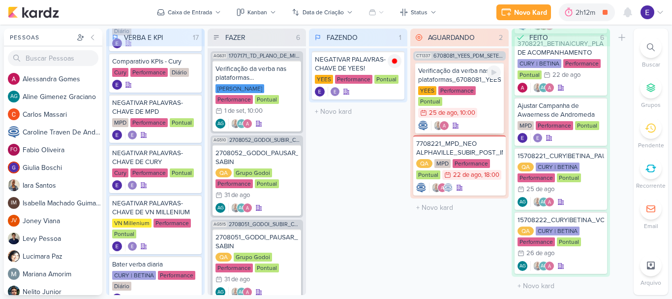
click at [488, 121] on div at bounding box center [459, 126] width 83 height 10
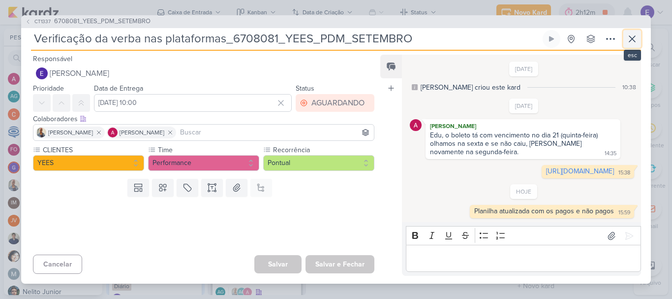
click at [624, 30] on button at bounding box center [632, 39] width 18 height 18
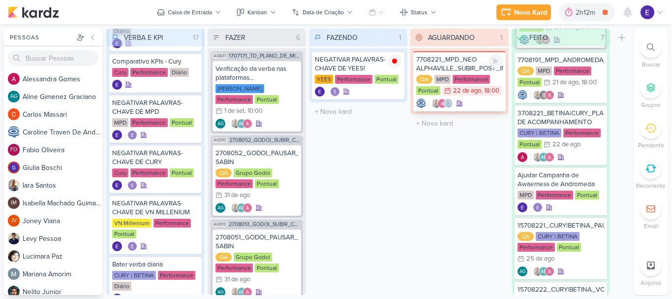
click at [483, 101] on div at bounding box center [459, 103] width 87 height 10
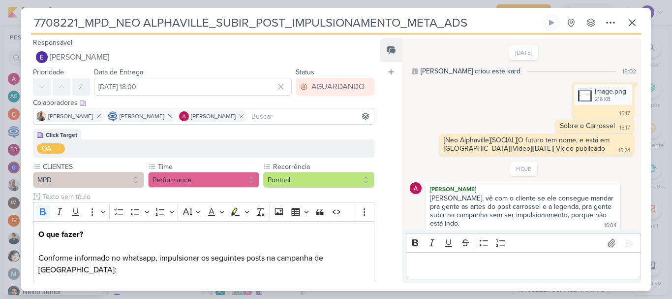
scroll to position [5, 0]
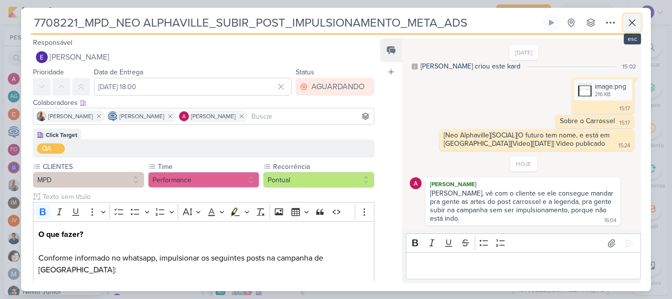
click at [633, 24] on icon at bounding box center [632, 23] width 6 height 6
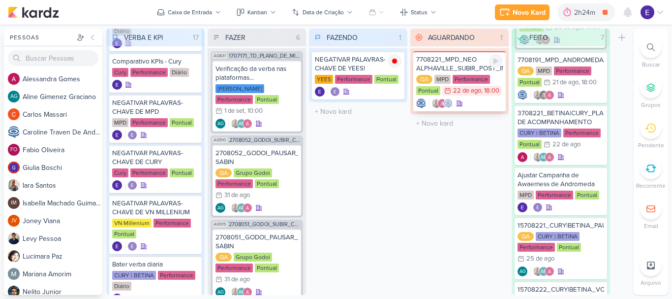
click at [488, 103] on div at bounding box center [459, 103] width 87 height 10
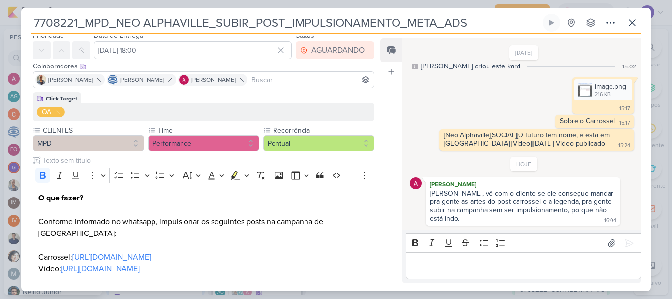
scroll to position [116, 0]
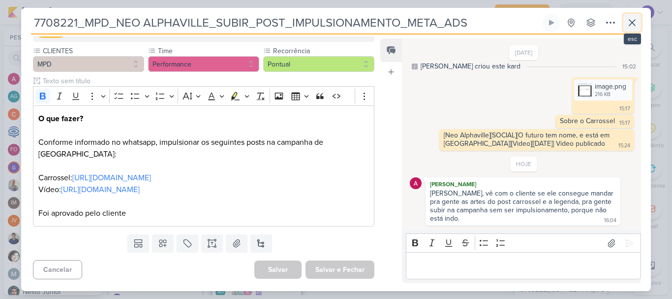
click at [637, 29] on button at bounding box center [632, 23] width 18 height 18
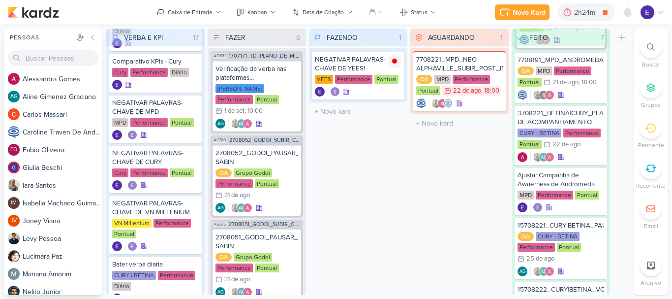
click at [471, 179] on div "AGUARDANDO 1 Mover Para Esquerda Mover Para Direita [GEOGRAPHIC_DATA] 7708221_M…" at bounding box center [459, 162] width 98 height 266
